Goal: Task Accomplishment & Management: Manage account settings

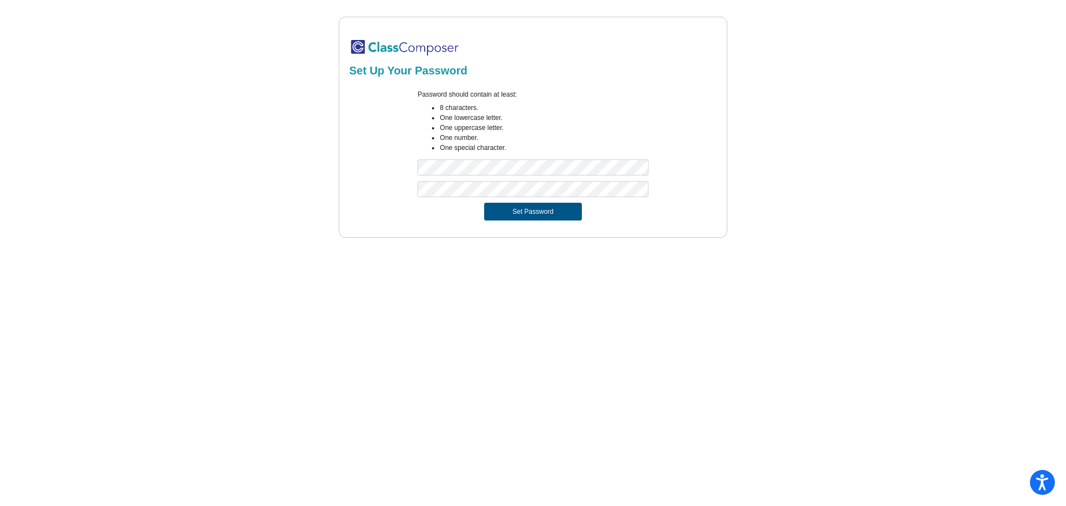
click at [537, 215] on button "Set Password" at bounding box center [533, 212] width 98 height 18
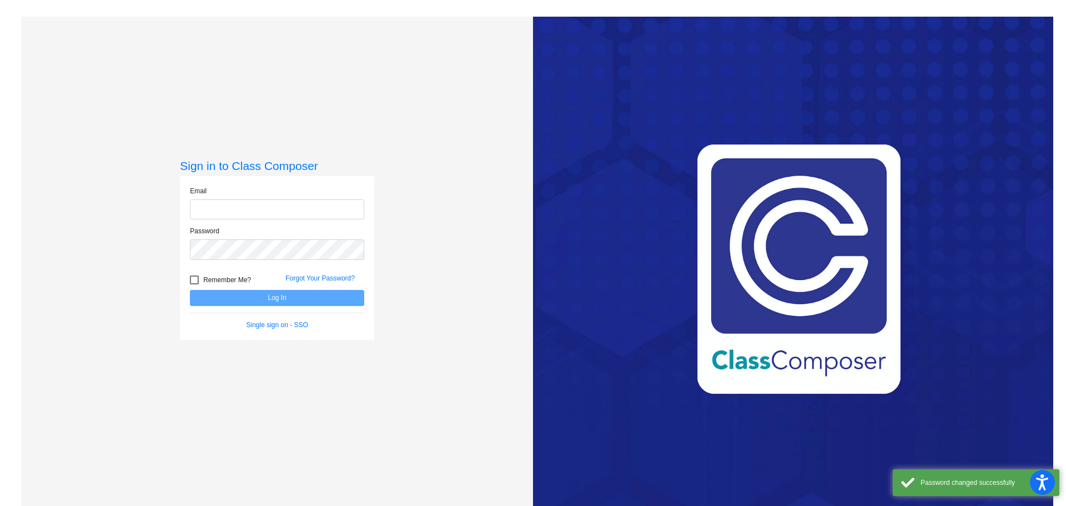
type input "[EMAIL_ADDRESS][PERSON_NAME][DOMAIN_NAME]"
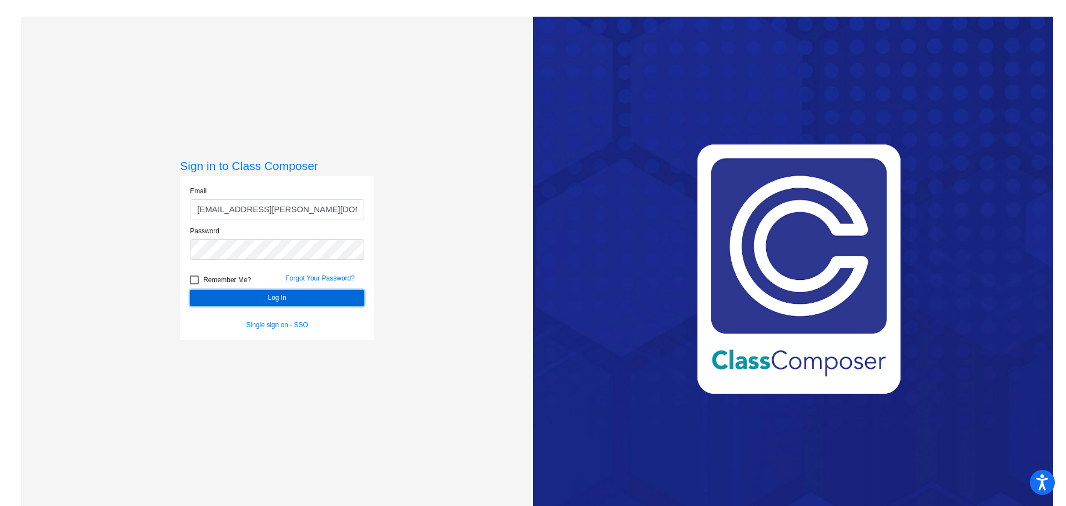
click at [284, 294] on button "Log In" at bounding box center [277, 298] width 174 height 16
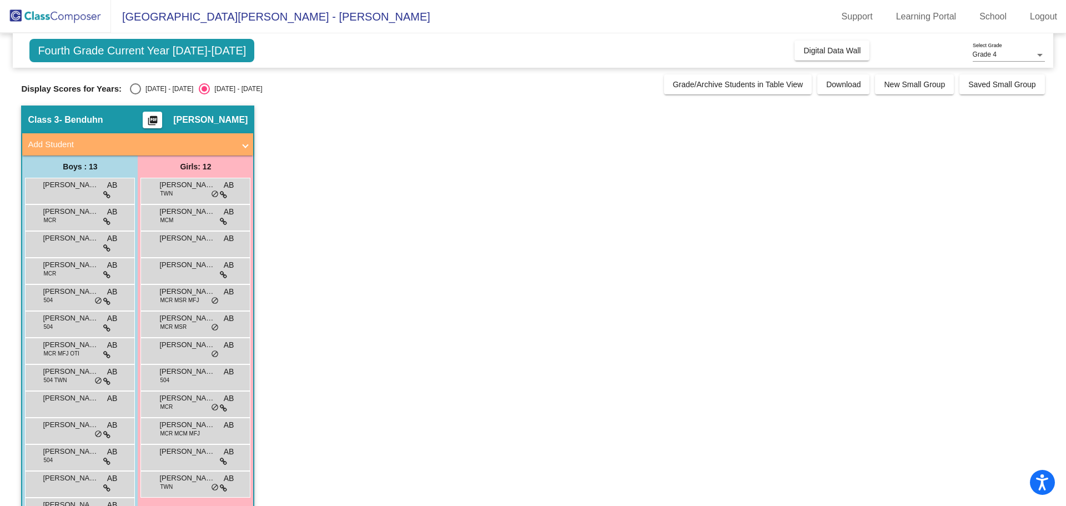
click at [159, 117] on mat-icon "picture_as_pdf" at bounding box center [152, 123] width 13 height 16
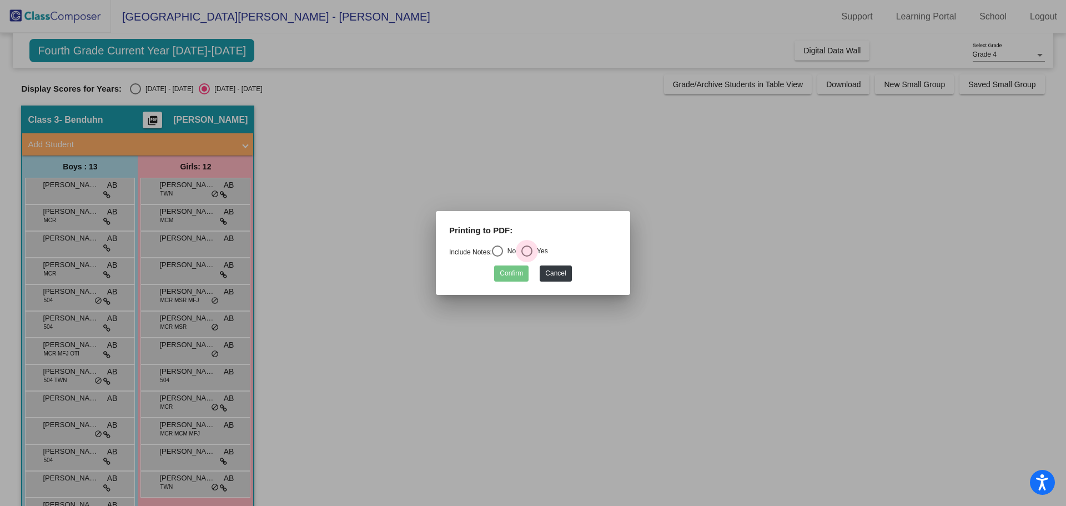
click at [533, 252] on div "Select an option" at bounding box center [527, 250] width 11 height 11
click at [527, 257] on input "Yes" at bounding box center [527, 257] width 1 height 1
radio input "true"
click at [519, 277] on button "Confirm" at bounding box center [511, 273] width 34 height 16
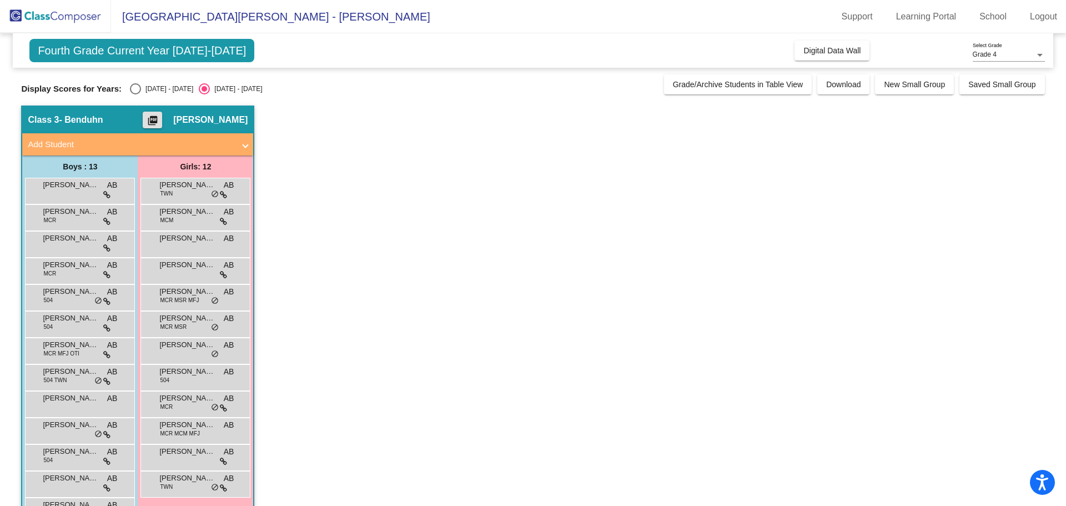
click at [134, 91] on div "Select an option" at bounding box center [135, 88] width 11 height 11
click at [135, 94] on input "[DATE] - [DATE]" at bounding box center [135, 94] width 1 height 1
radio input "true"
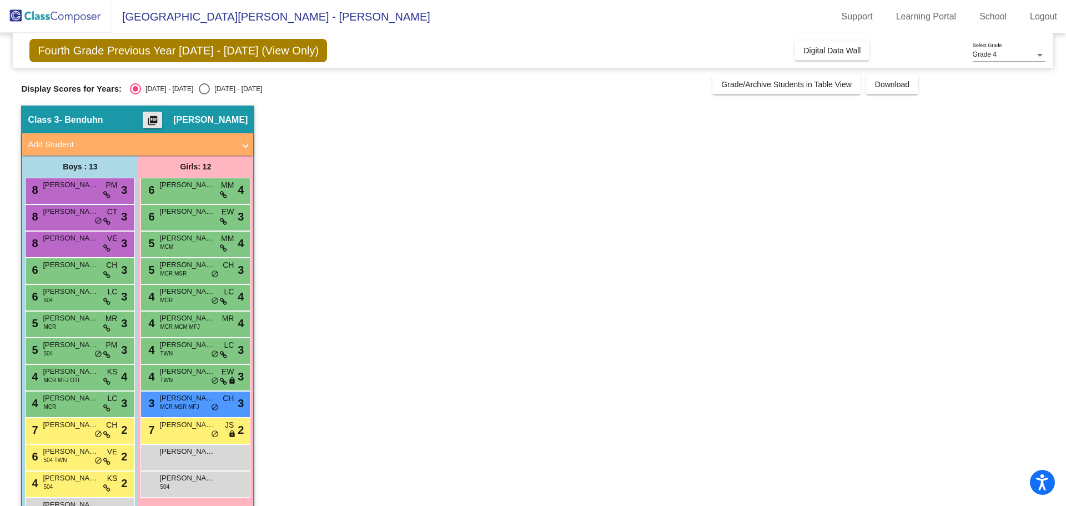
click at [159, 121] on mat-icon "picture_as_pdf" at bounding box center [152, 123] width 13 height 16
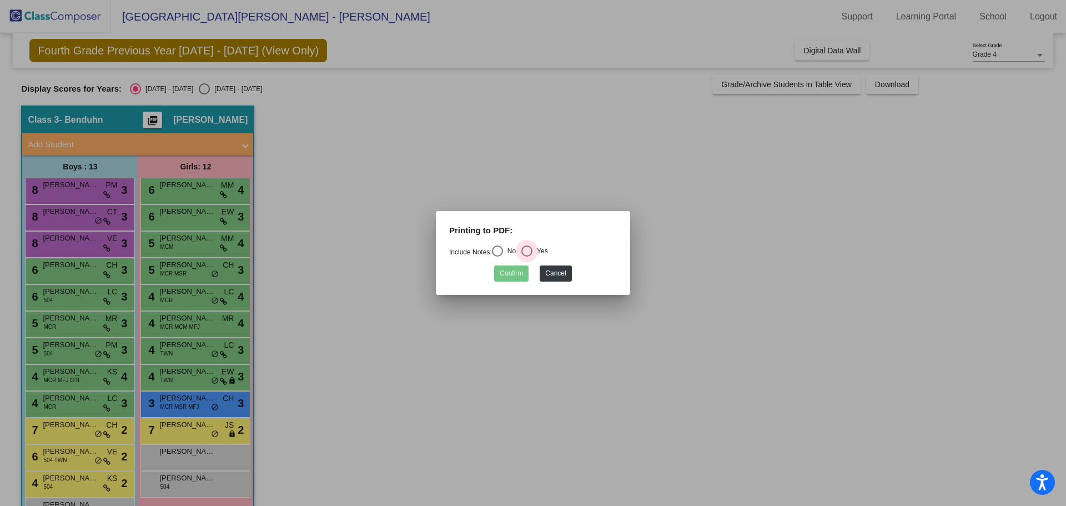
click at [530, 250] on div "Select an option" at bounding box center [527, 250] width 11 height 11
click at [527, 257] on input "Yes" at bounding box center [527, 257] width 1 height 1
radio input "true"
click at [515, 270] on button "Confirm" at bounding box center [511, 273] width 34 height 16
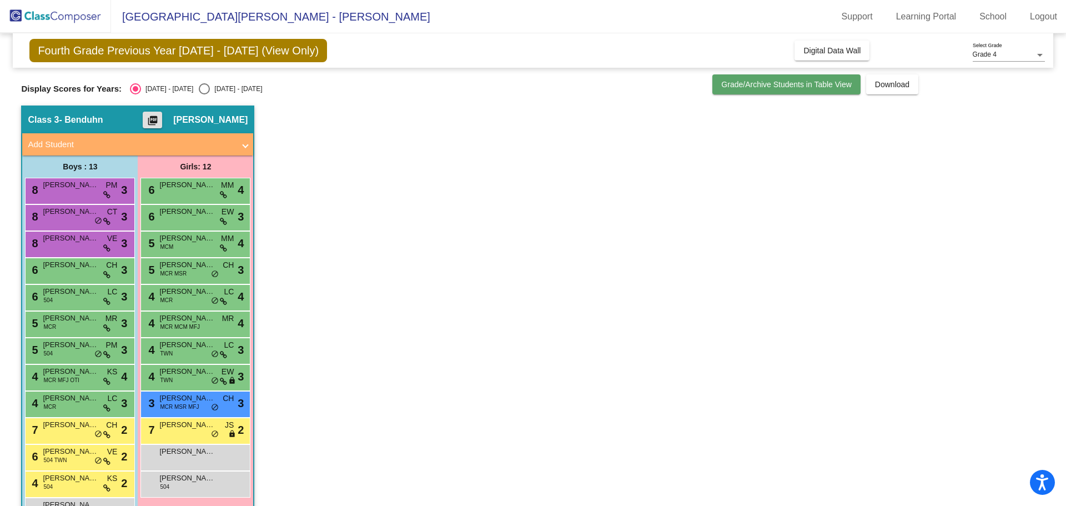
click at [820, 87] on span "Grade/Archive Students in Table View" at bounding box center [786, 84] width 131 height 9
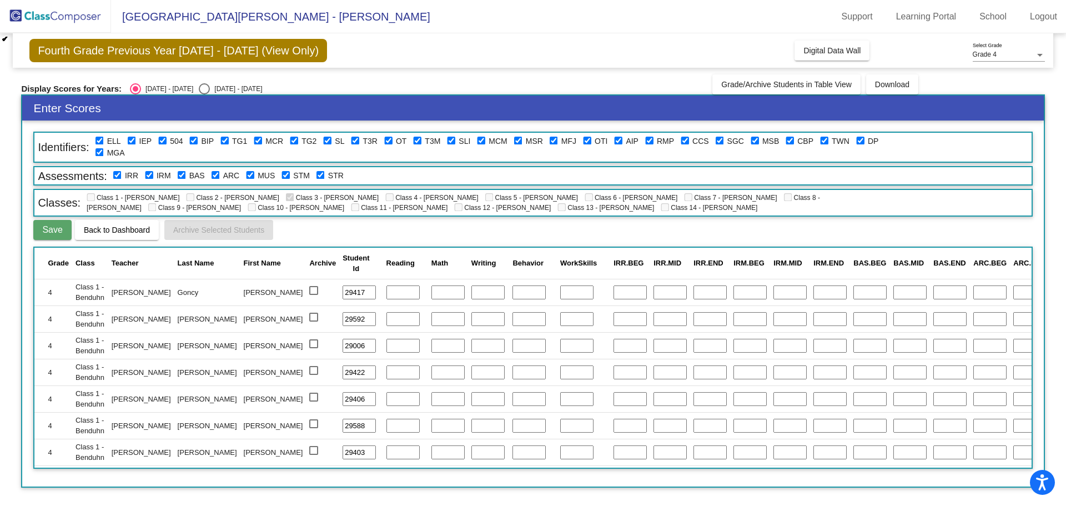
click at [119, 235] on button "Back to Dashboard" at bounding box center [117, 230] width 84 height 20
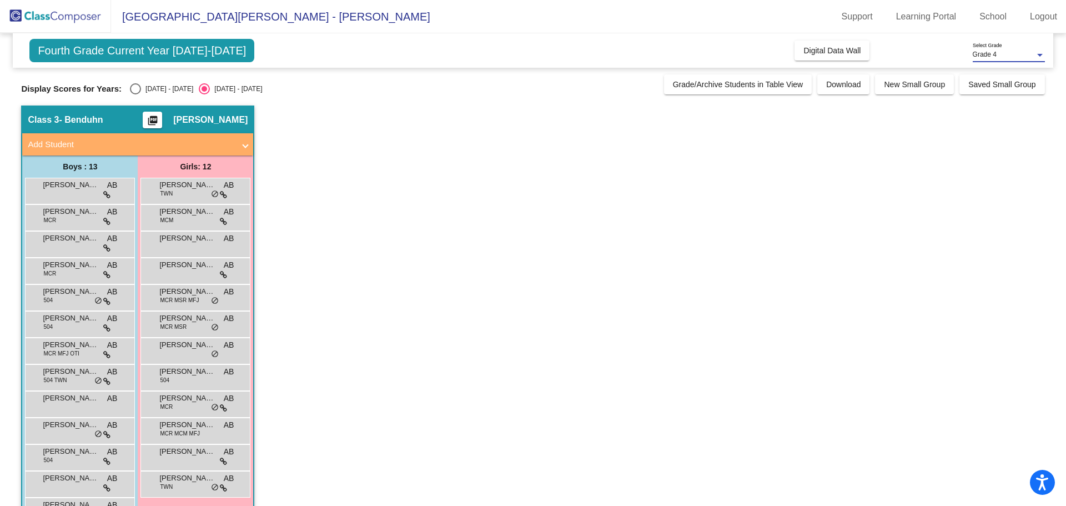
click at [1014, 52] on div "Grade 4" at bounding box center [1004, 55] width 62 height 8
click at [1013, 52] on span "Grade 4" at bounding box center [1009, 55] width 72 height 20
click at [159, 120] on mat-icon "picture_as_pdf" at bounding box center [152, 123] width 13 height 16
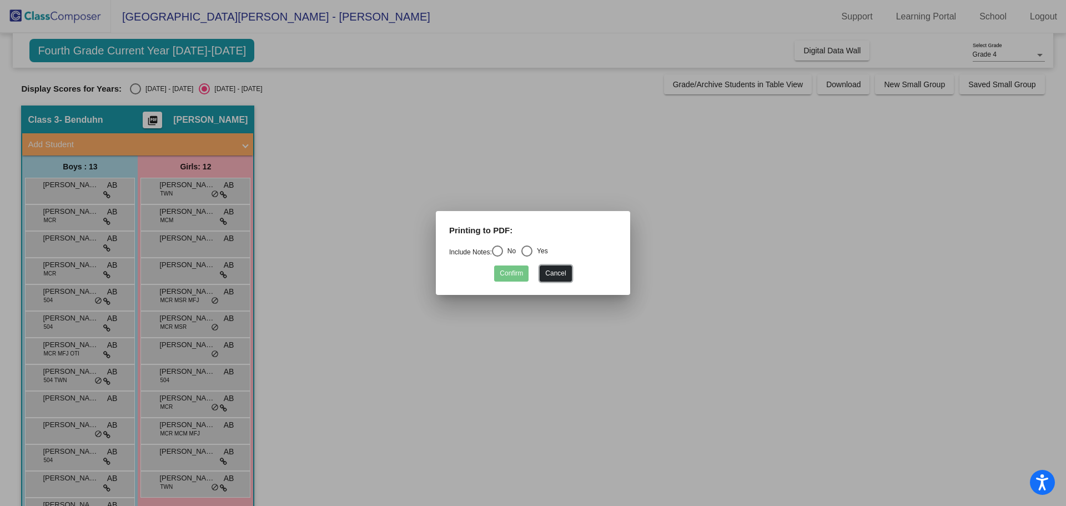
click at [566, 267] on button "Cancel" at bounding box center [556, 273] width 32 height 16
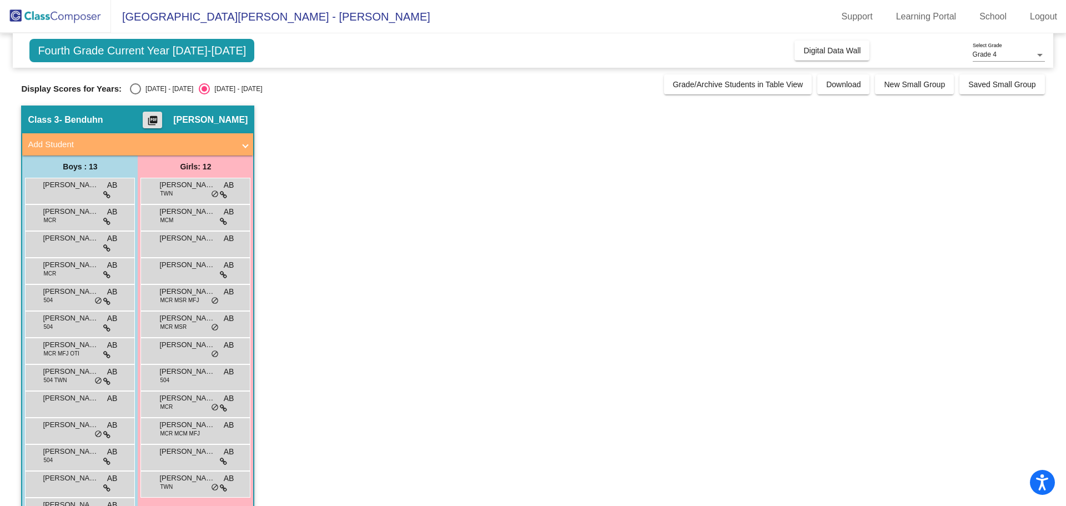
click at [244, 143] on span at bounding box center [245, 144] width 4 height 13
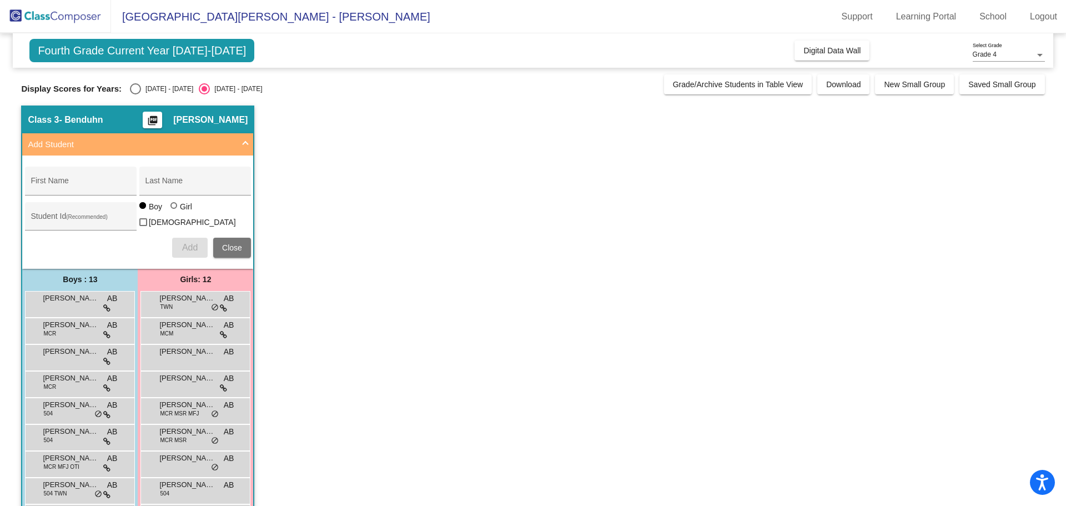
click at [244, 143] on span at bounding box center [245, 144] width 4 height 13
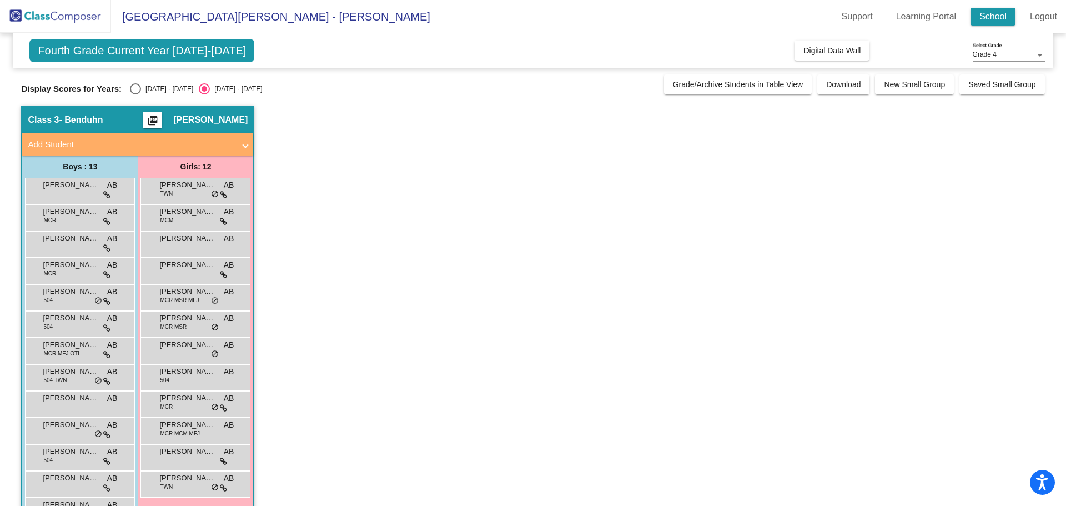
click at [1003, 16] on link "School" at bounding box center [993, 17] width 45 height 18
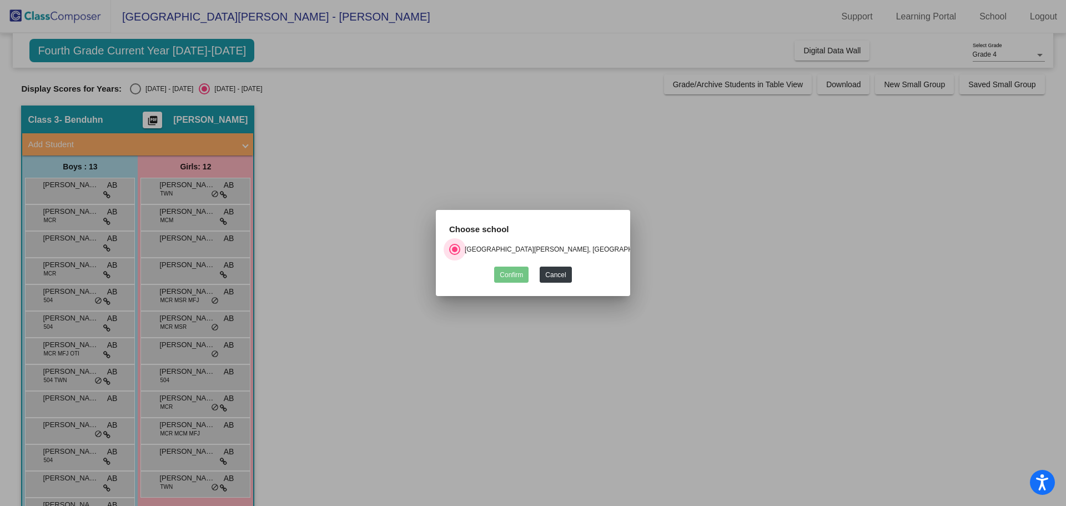
click at [454, 247] on div "Select an option" at bounding box center [455, 250] width 6 height 6
click at [454, 255] on input "East Woods Intermediate School, HUDSON CITY SCHOOL DISTRICT" at bounding box center [454, 255] width 1 height 1
click at [553, 272] on button "Cancel" at bounding box center [556, 275] width 32 height 16
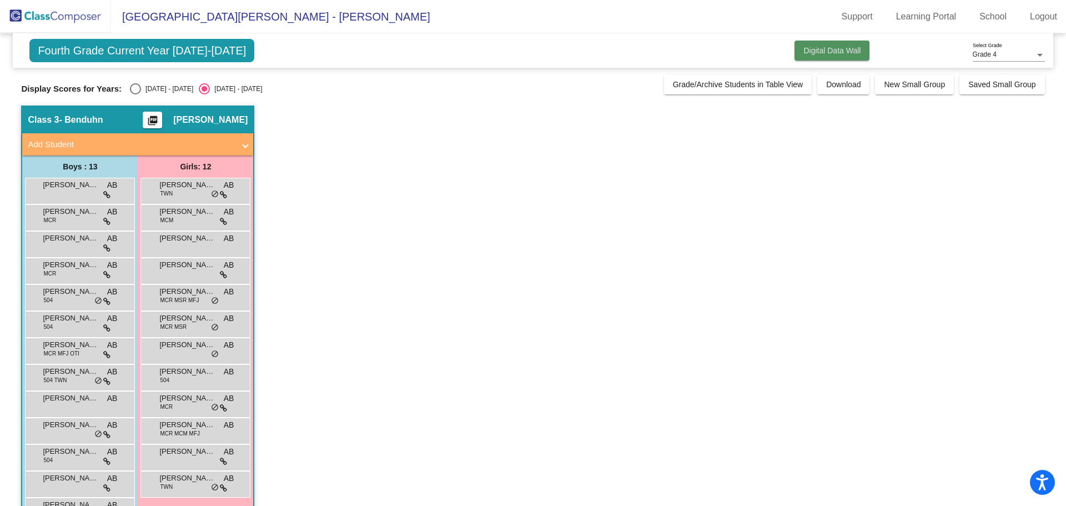
click at [837, 52] on span "Digital Data Wall" at bounding box center [832, 50] width 57 height 9
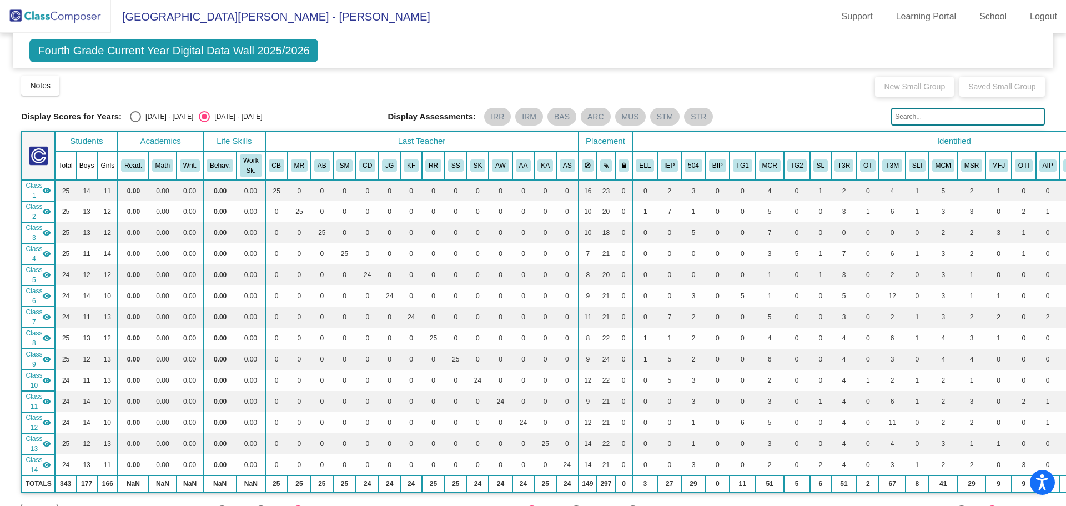
click at [44, 212] on mat-icon "visibility" at bounding box center [46, 211] width 9 height 9
click at [44, 212] on mat-icon "visibility_off" at bounding box center [46, 211] width 9 height 9
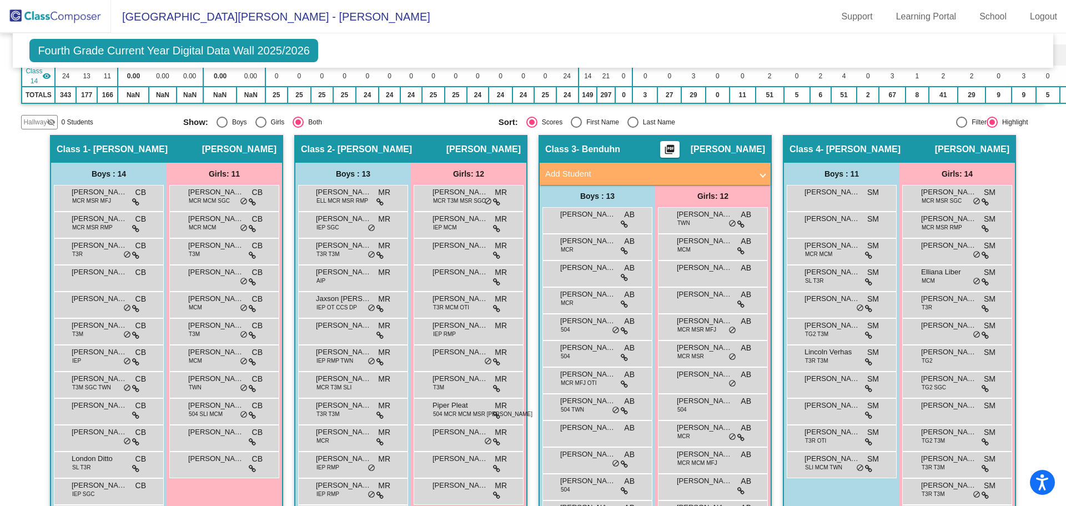
scroll to position [444, 0]
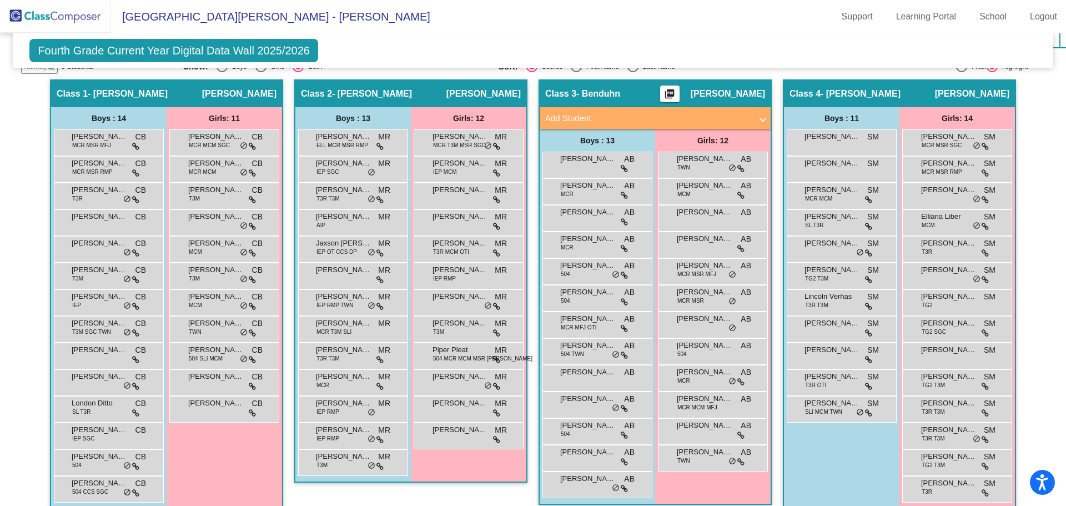
click at [884, 89] on div "Class 4 - Maag picture_as_pdf Samantha Maag" at bounding box center [899, 94] width 231 height 27
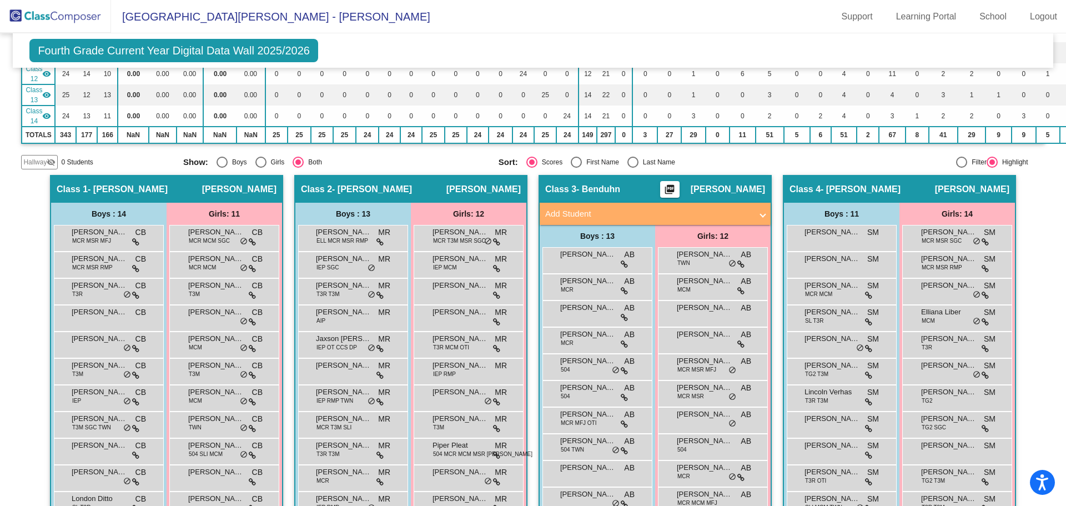
scroll to position [333, 0]
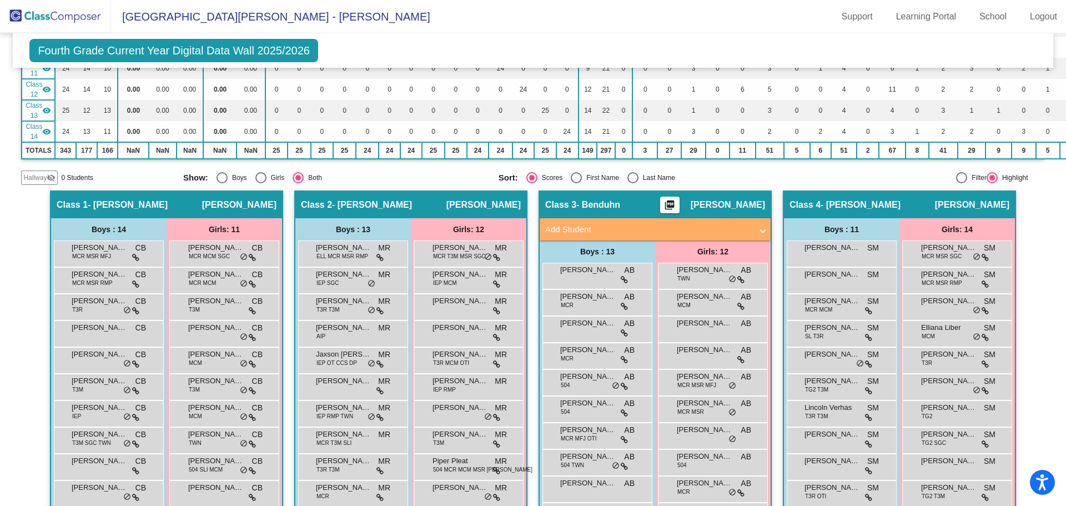
click at [875, 203] on div "Class 4 - Maag picture_as_pdf Samantha Maag" at bounding box center [899, 205] width 231 height 27
click at [975, 203] on span "[PERSON_NAME]" at bounding box center [972, 204] width 74 height 11
click at [956, 173] on div at bounding box center [961, 177] width 11 height 11
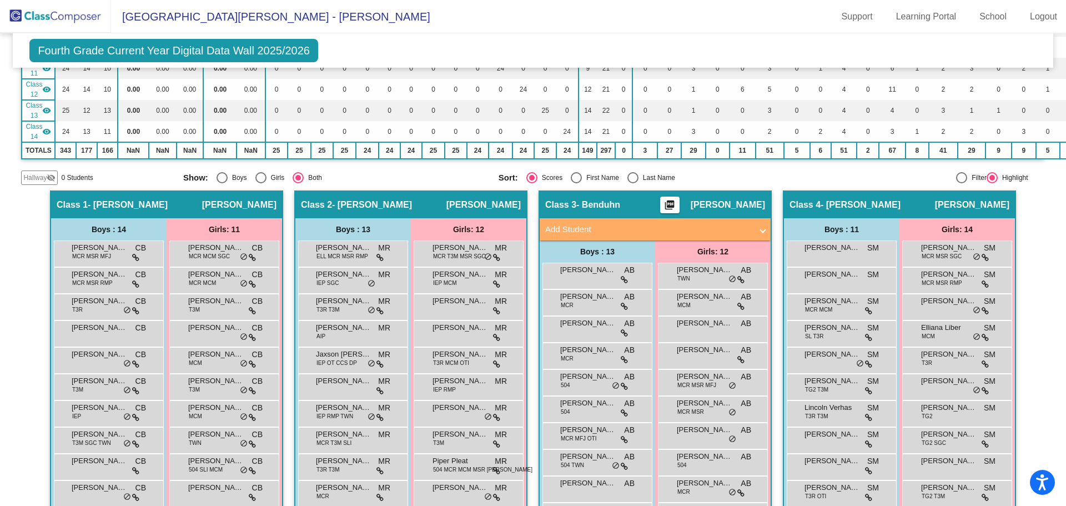
click at [961, 183] on input "Filter" at bounding box center [961, 183] width 1 height 1
radio input "true"
click at [923, 208] on div "Class 4 - Maag picture_as_pdf Samantha Maag" at bounding box center [899, 205] width 231 height 27
click at [987, 174] on div at bounding box center [992, 177] width 11 height 11
click at [992, 183] on input "Highlight" at bounding box center [992, 183] width 1 height 1
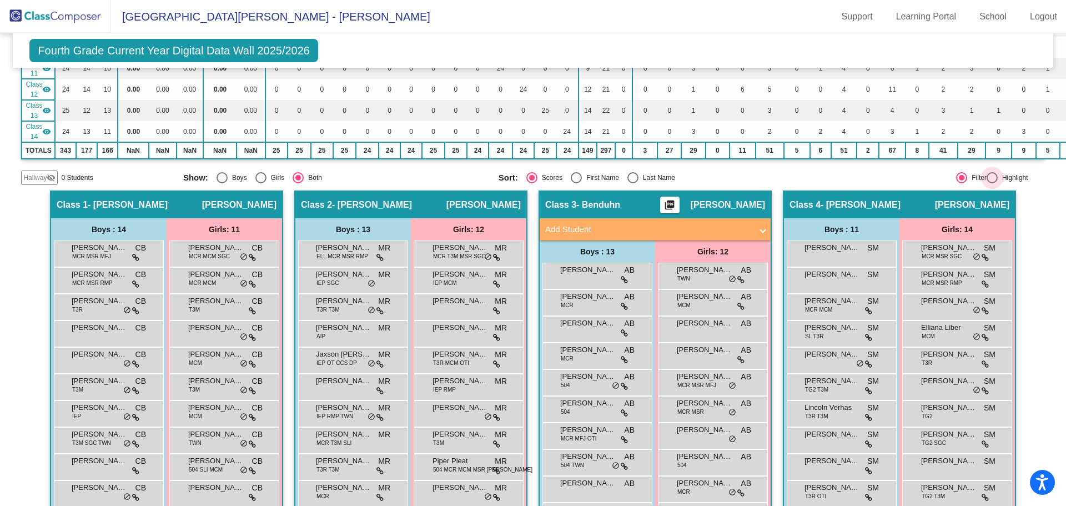
radio input "true"
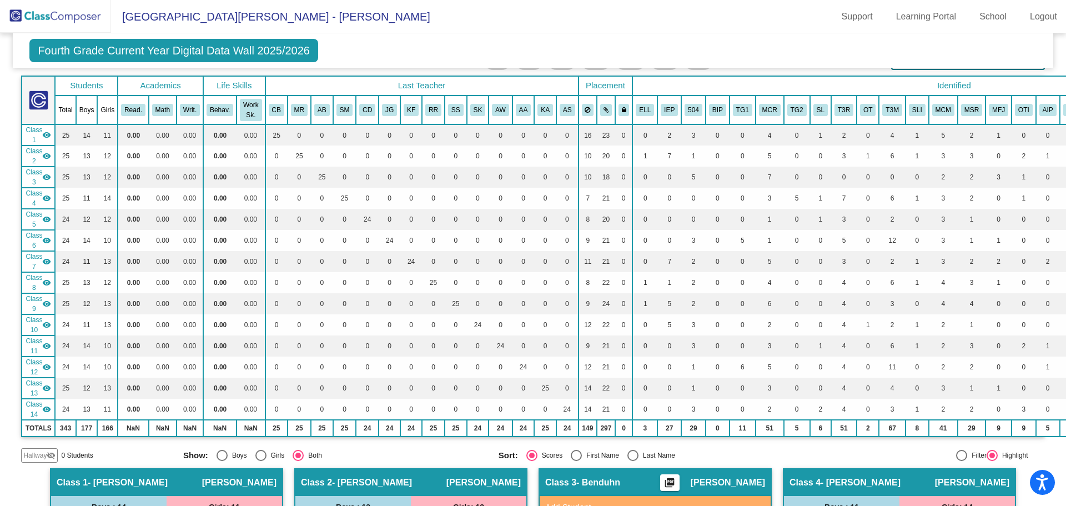
scroll to position [0, 0]
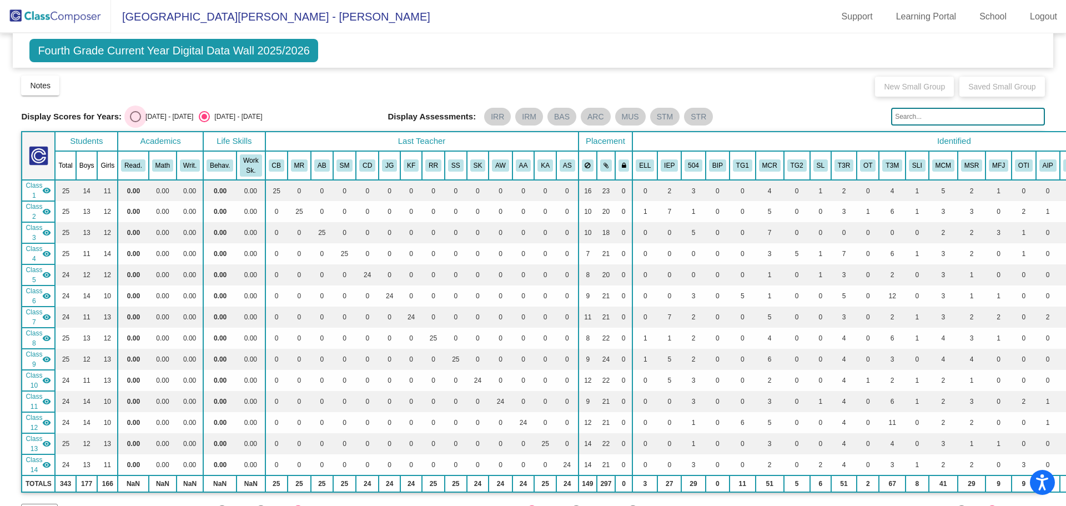
click at [136, 114] on div "Select an option" at bounding box center [135, 116] width 11 height 11
click at [136, 122] on input "[DATE] - [DATE]" at bounding box center [135, 122] width 1 height 1
radio input "true"
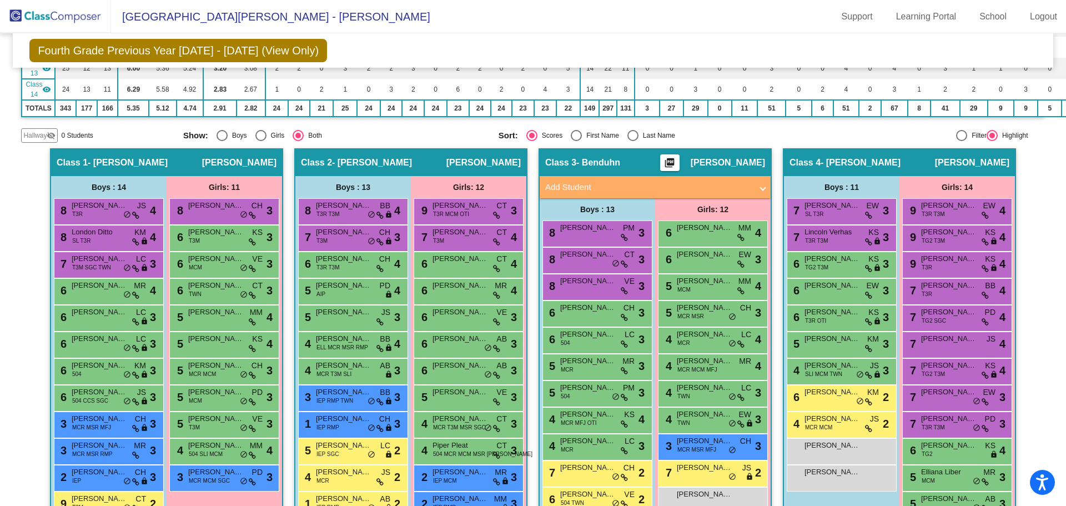
scroll to position [444, 0]
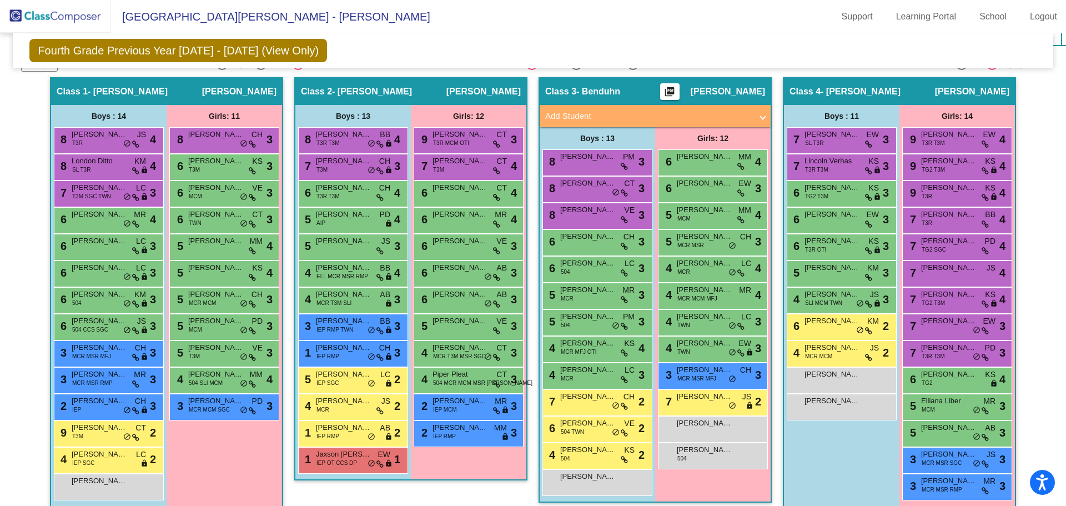
click at [0, 0] on div "Boys : 11" at bounding box center [0, 0] width 0 height 0
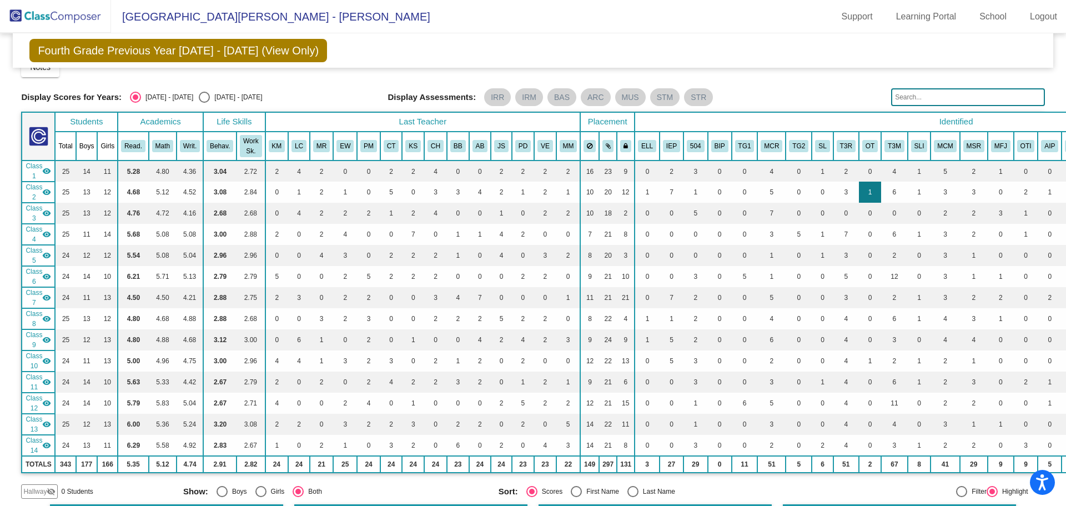
scroll to position [0, 0]
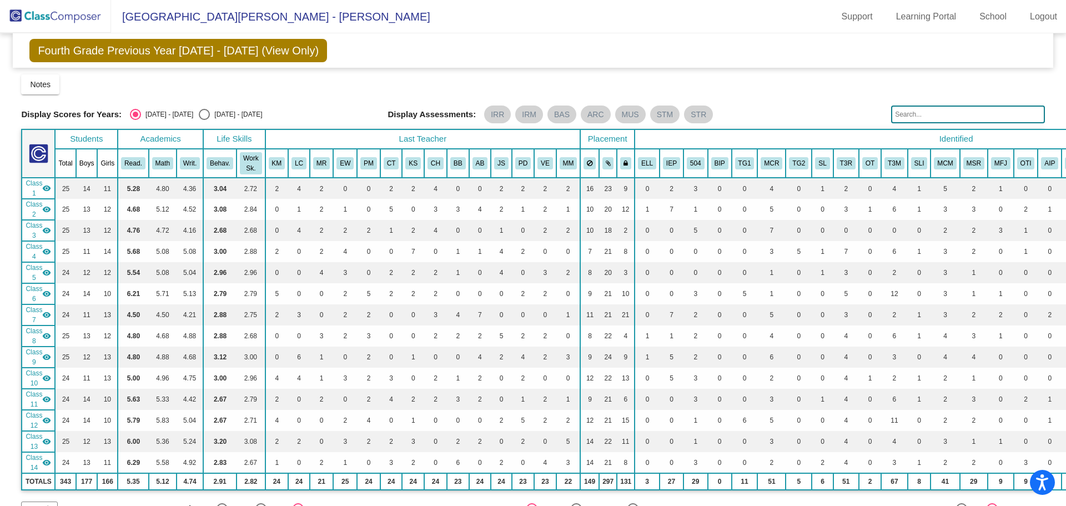
click at [76, 16] on img at bounding box center [55, 16] width 111 height 33
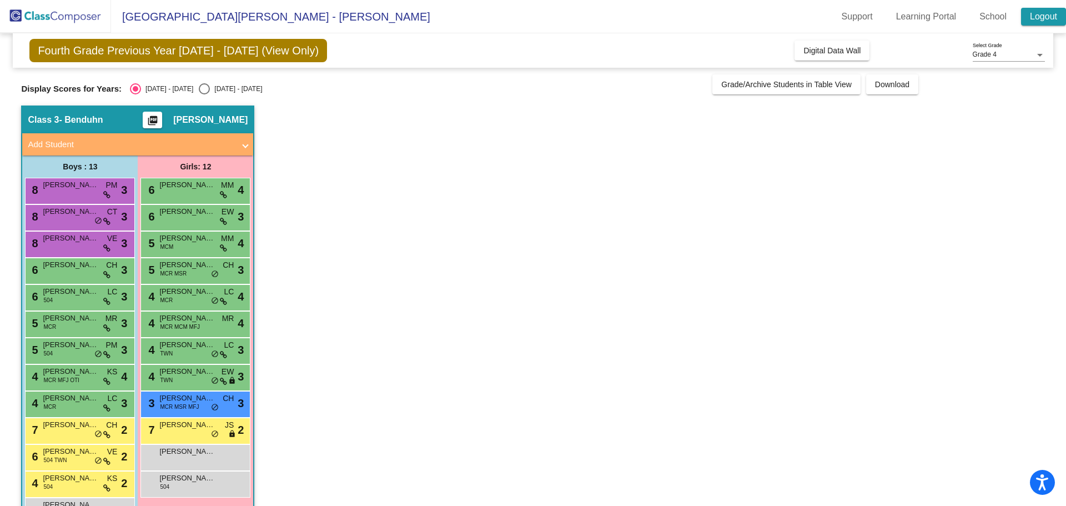
click at [1040, 20] on link "Logout" at bounding box center [1043, 17] width 45 height 18
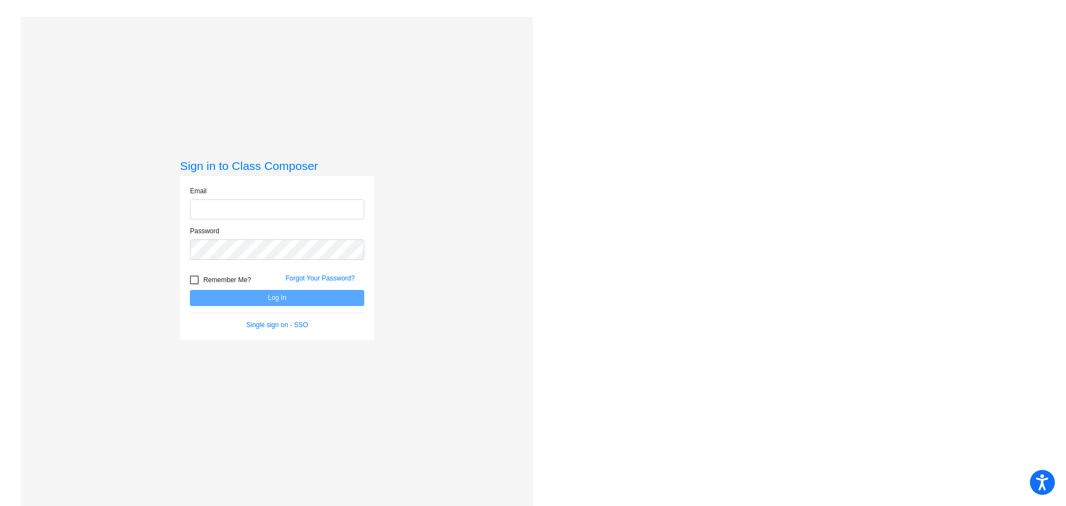
type input "[EMAIL_ADDRESS][PERSON_NAME][DOMAIN_NAME]"
